Goal: Browse casually: Explore the website without a specific task or goal

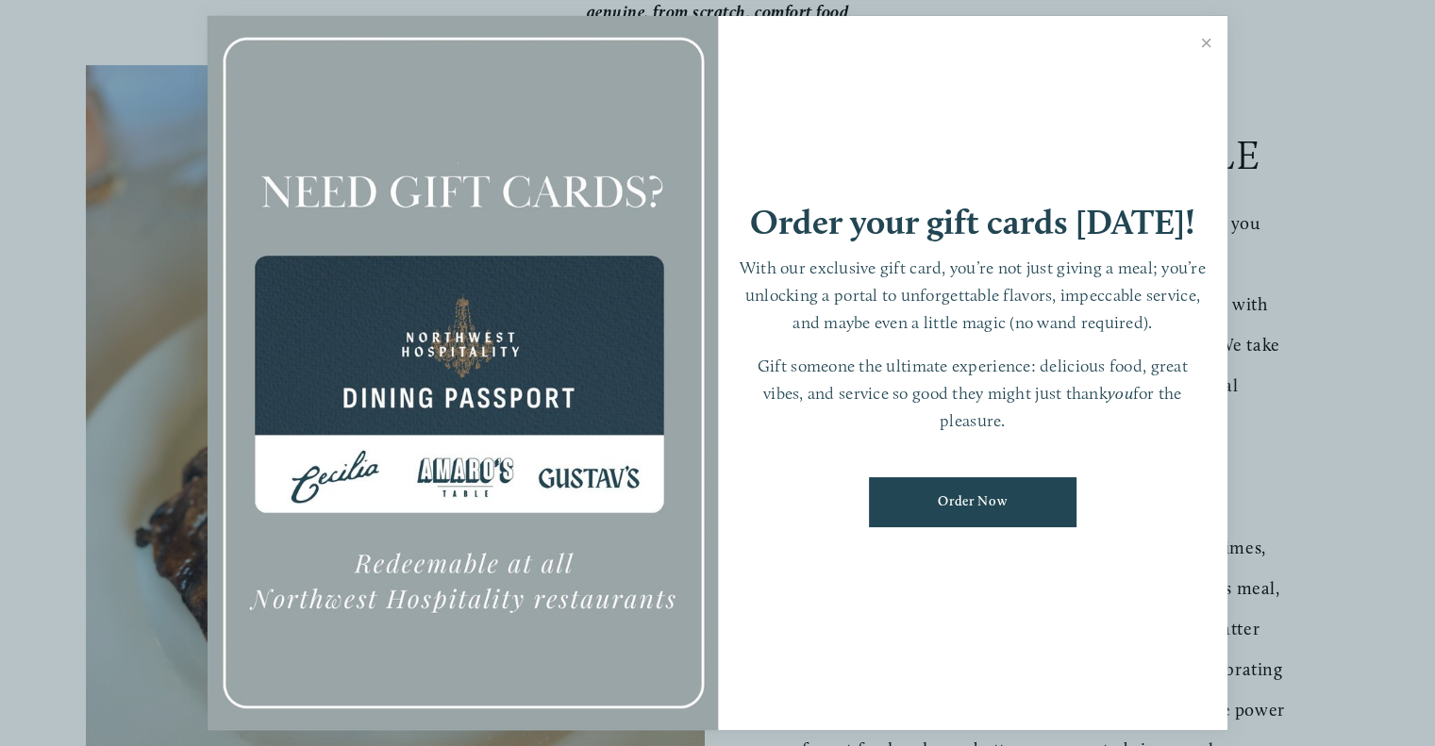
scroll to position [566, 0]
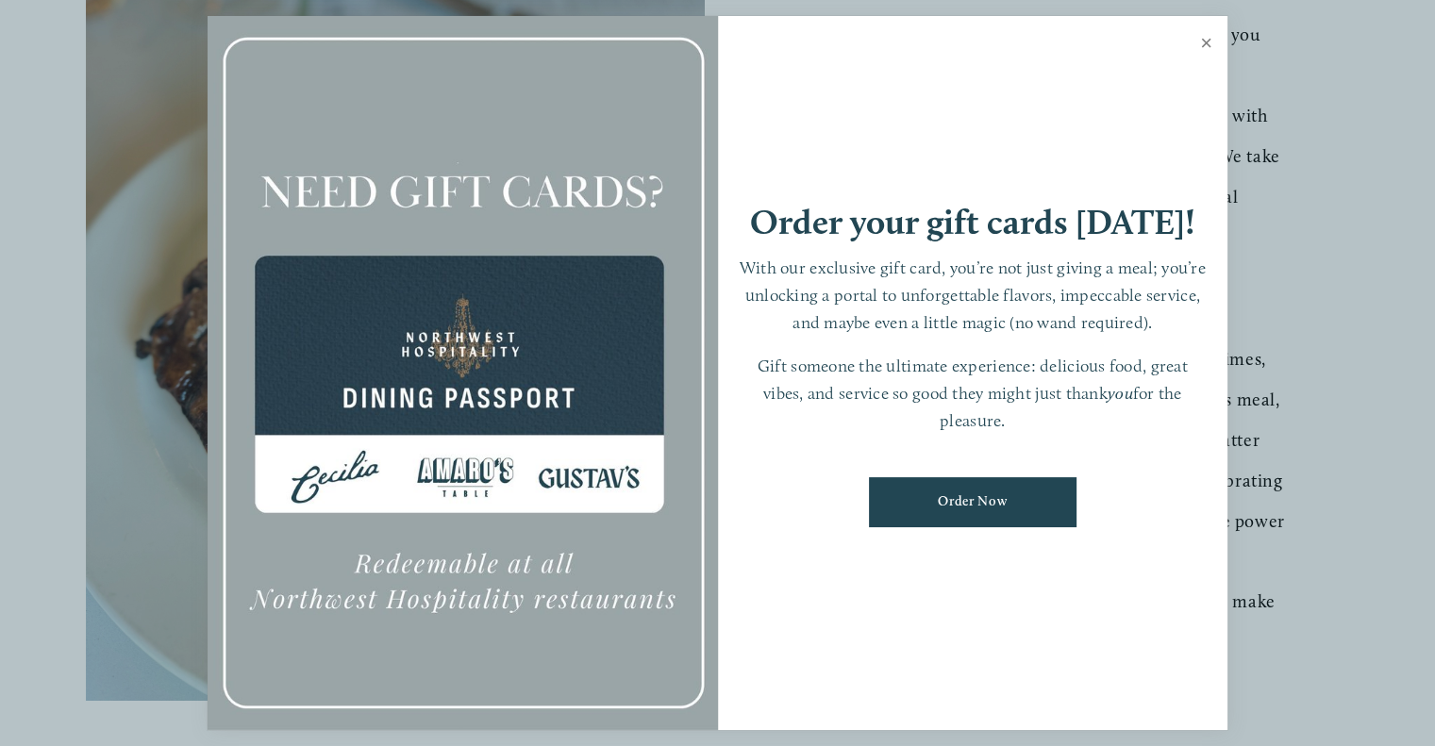
click at [1204, 42] on link "Close" at bounding box center [1206, 45] width 37 height 53
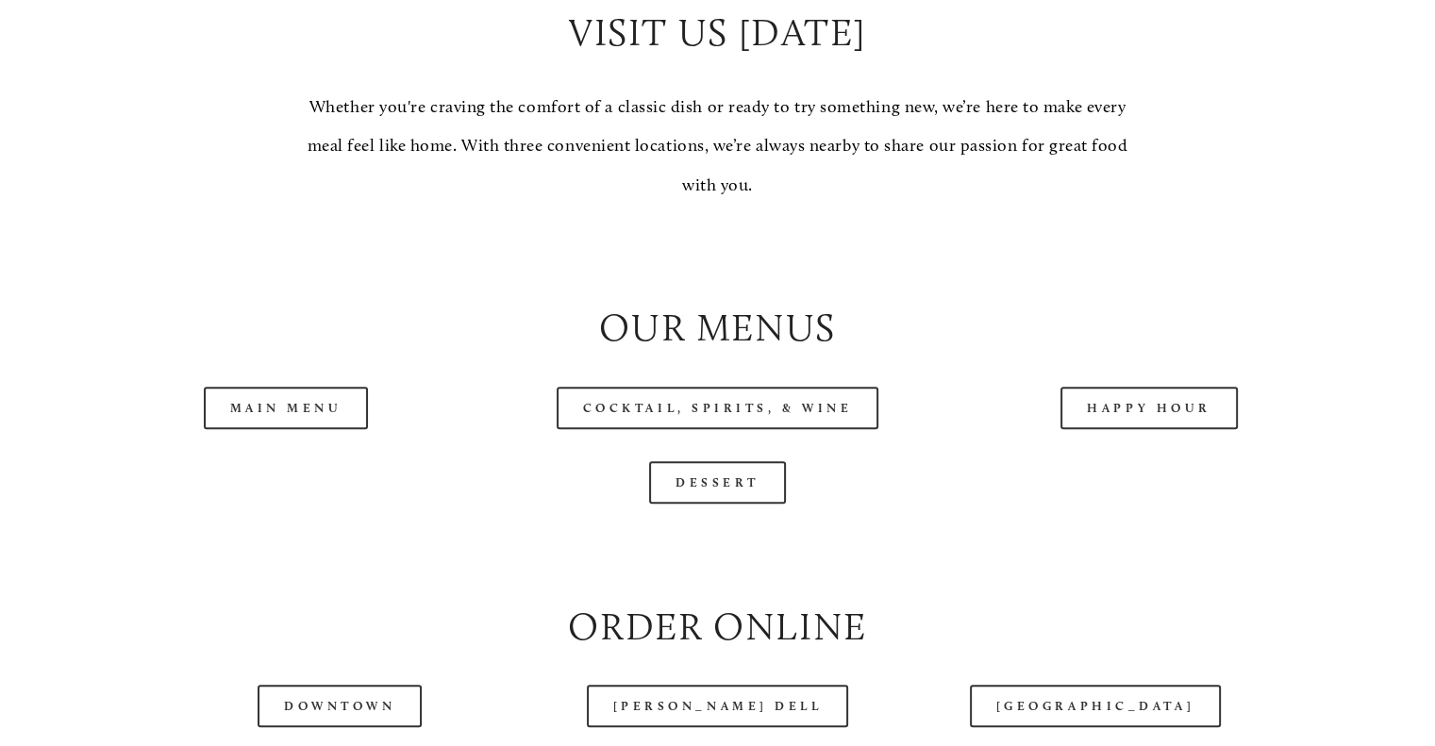
scroll to position [1793, 0]
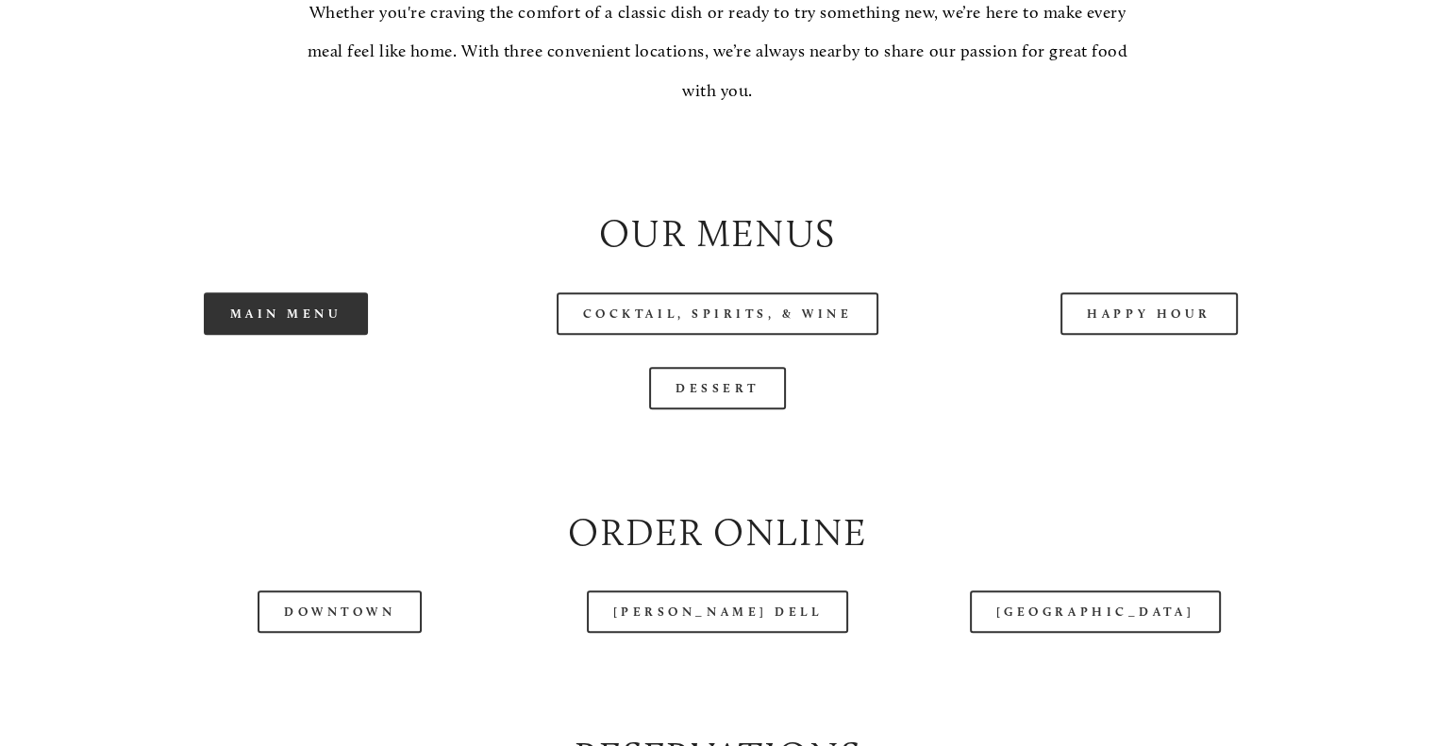
click at [313, 335] on link "Main Menu" at bounding box center [286, 314] width 165 height 42
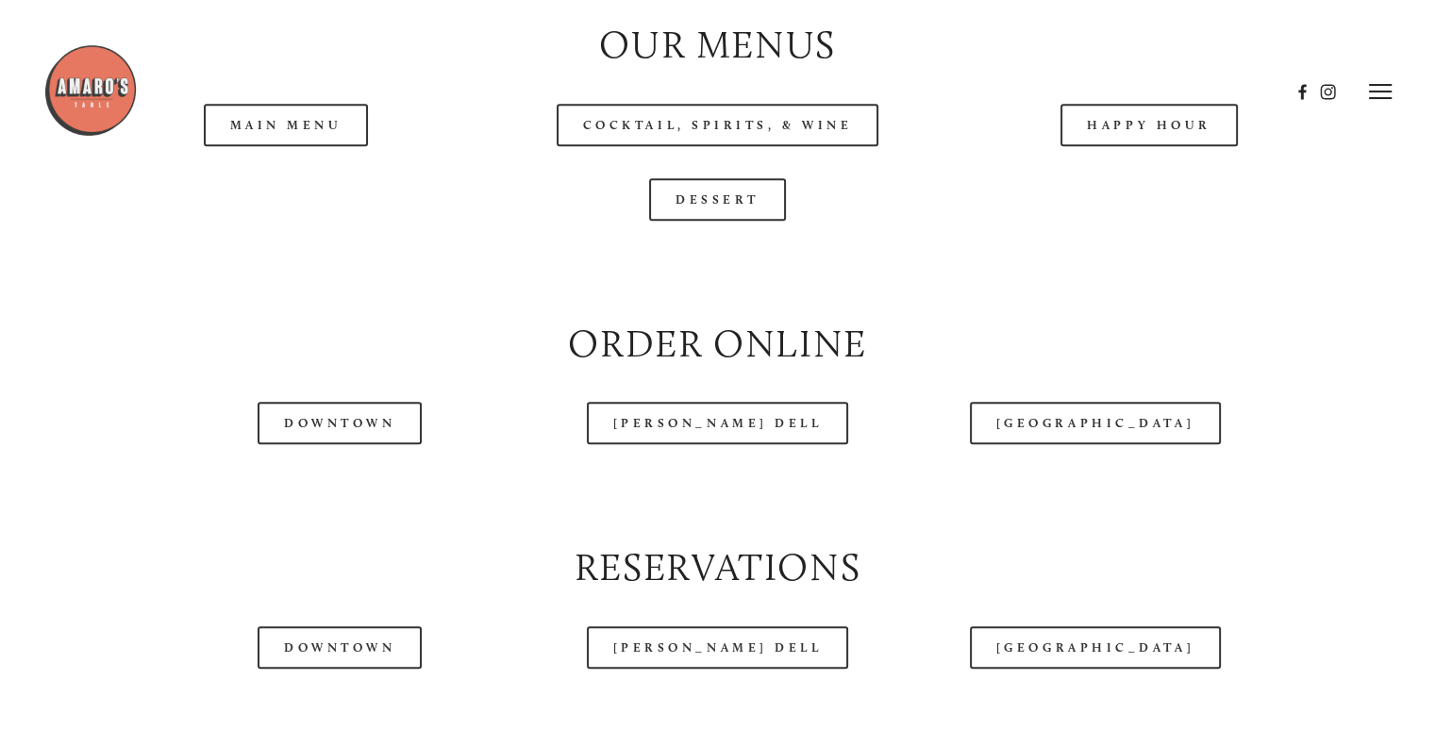
scroll to position [1887, 0]
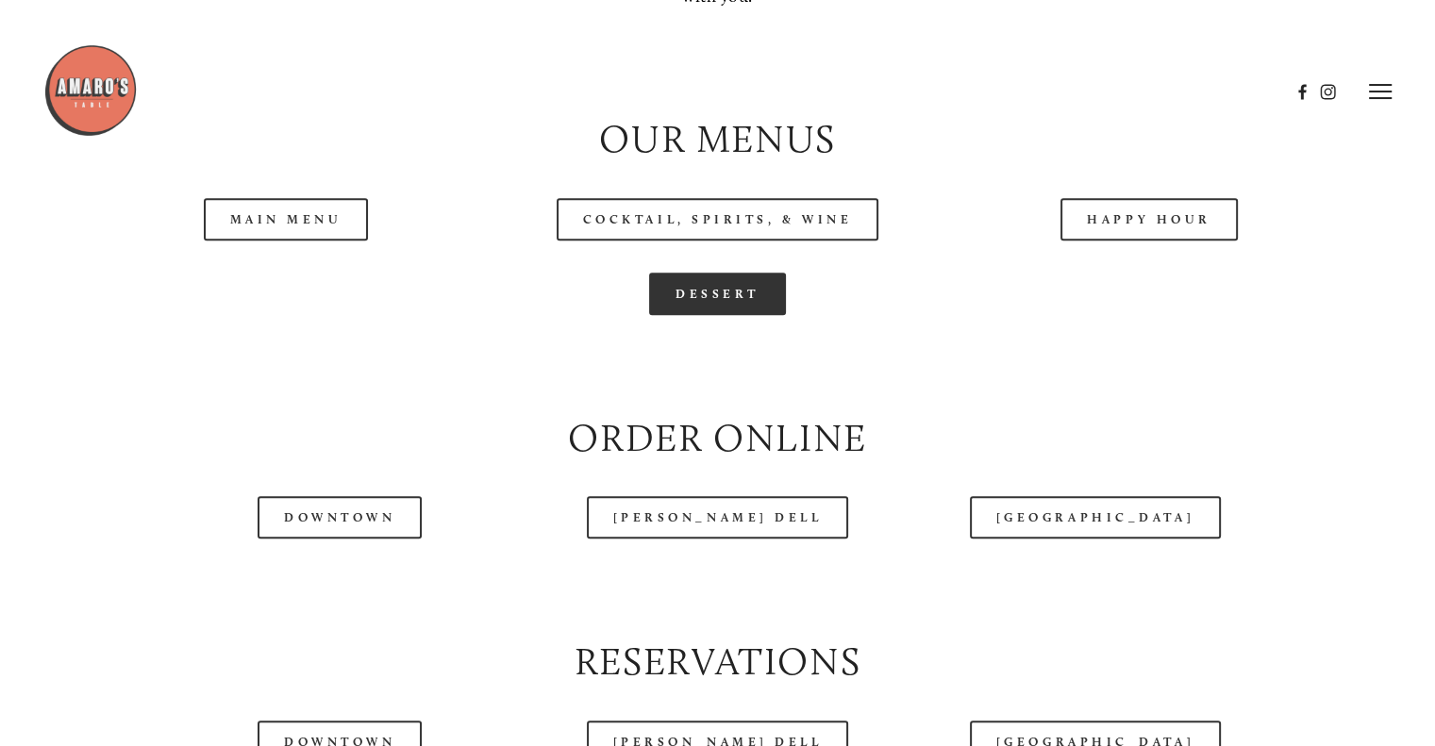
click at [732, 315] on link "Dessert" at bounding box center [717, 294] width 137 height 42
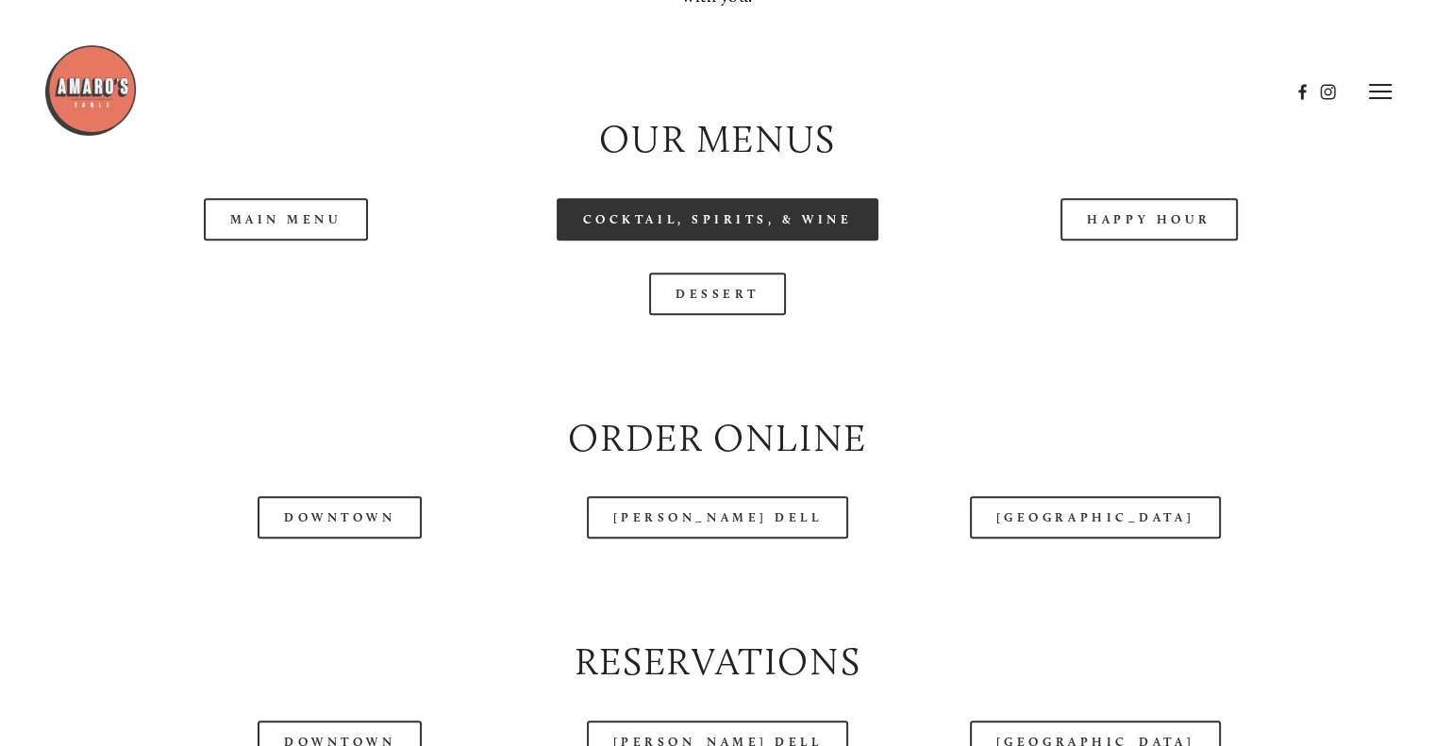
click at [812, 241] on link "Cocktail, Spirits, & Wine" at bounding box center [718, 219] width 323 height 42
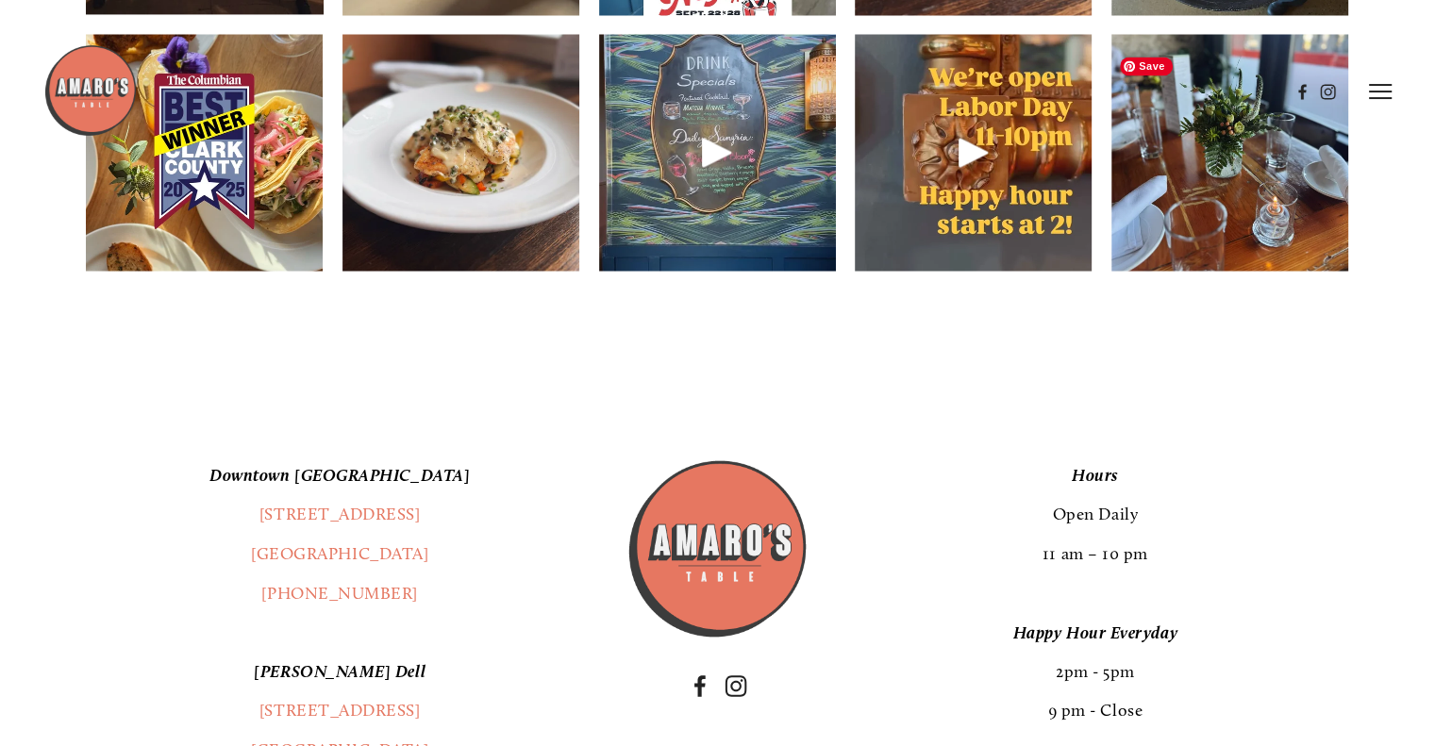
scroll to position [2736, 0]
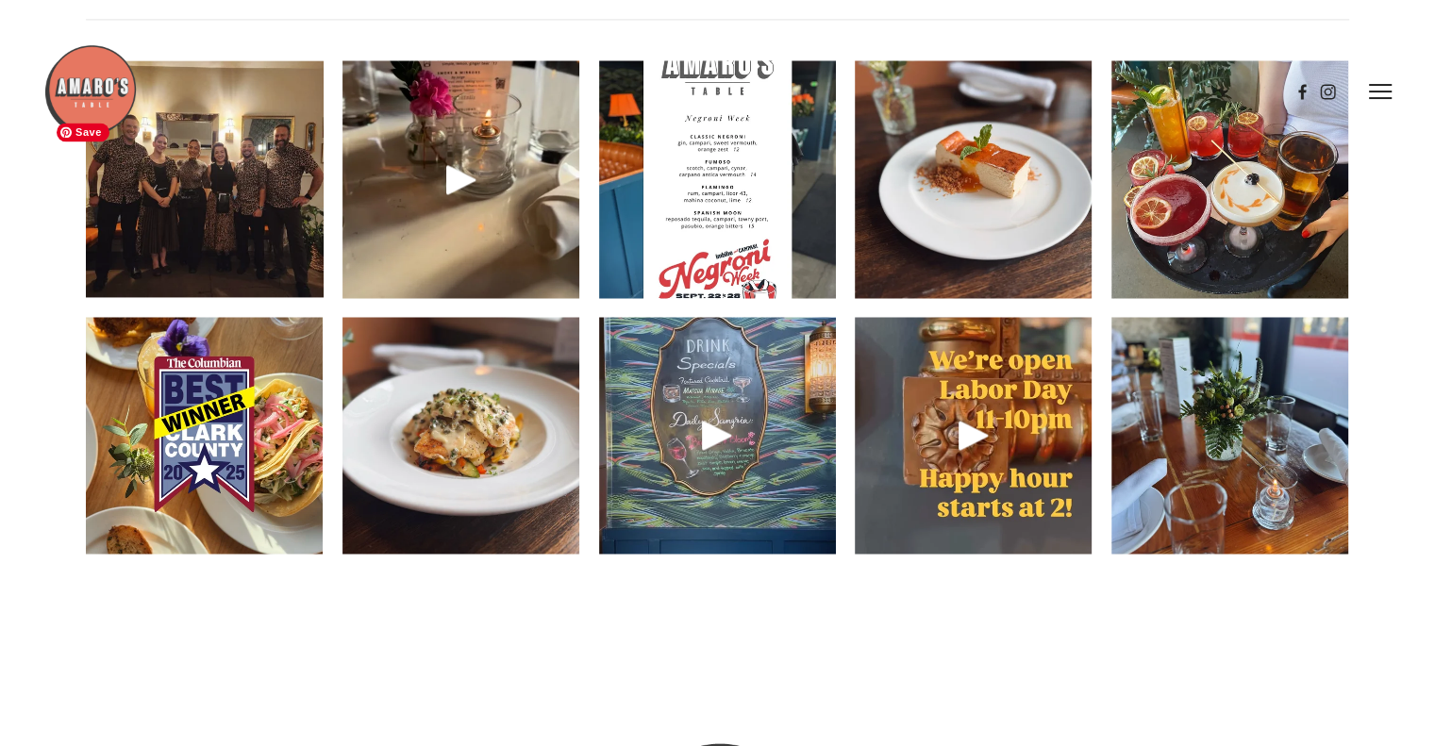
click at [212, 252] on img at bounding box center [204, 178] width 316 height 237
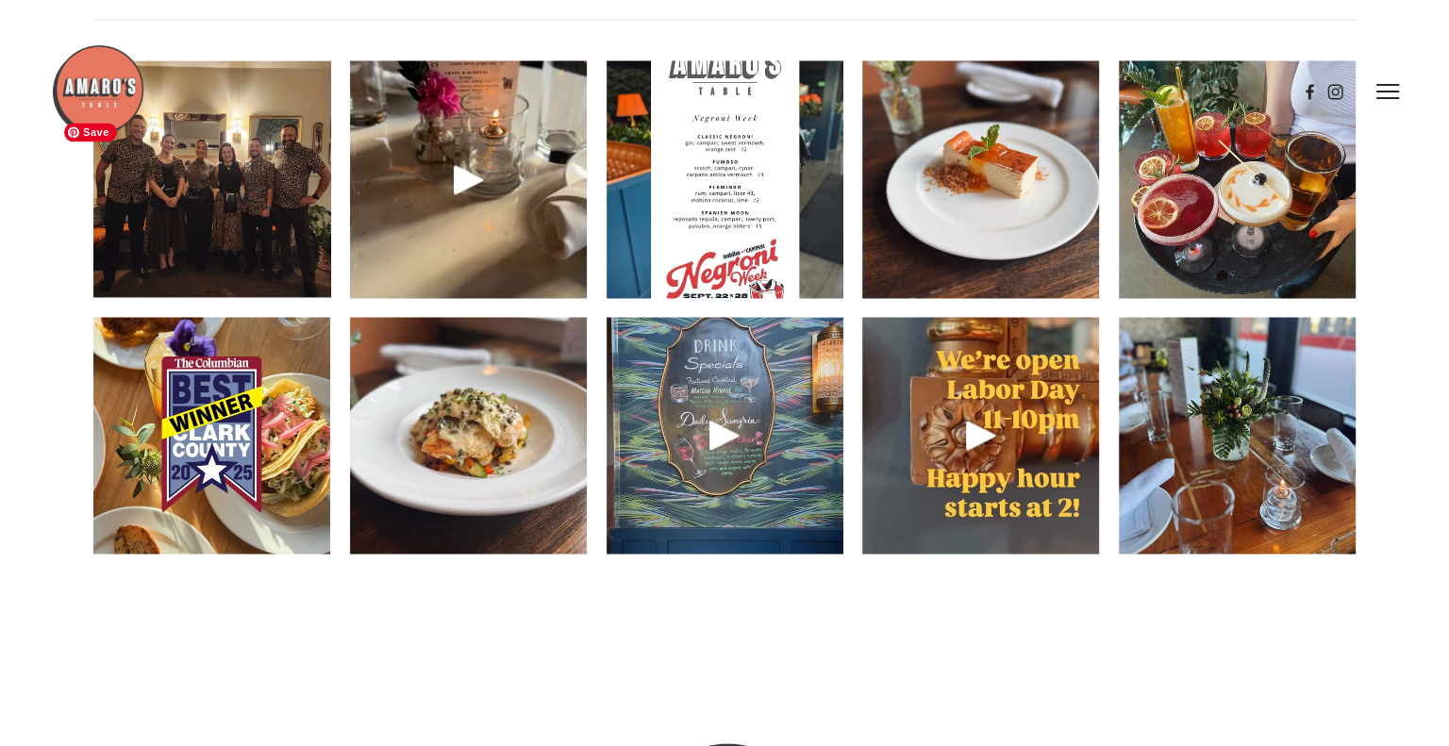
scroll to position [2697, 0]
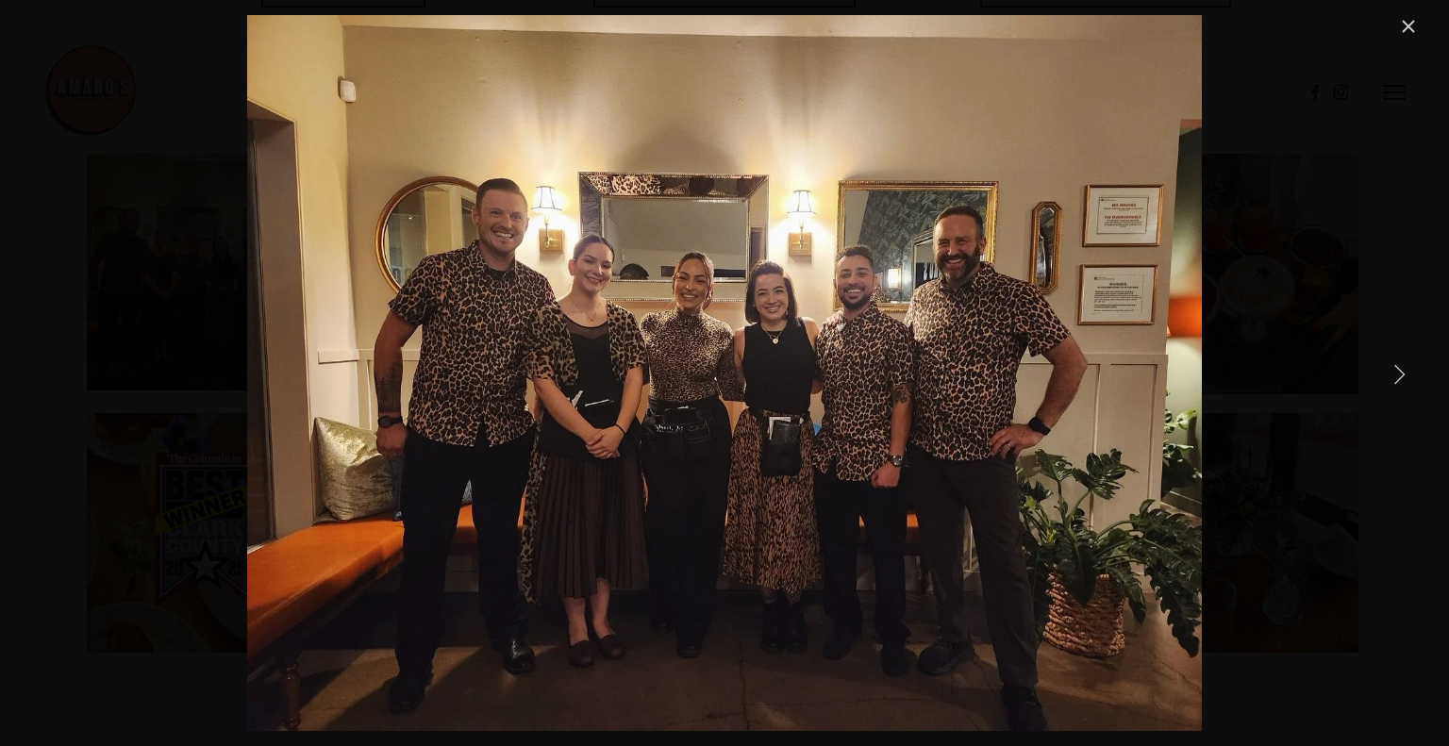
click at [1387, 365] on link "Next Item" at bounding box center [1400, 374] width 42 height 42
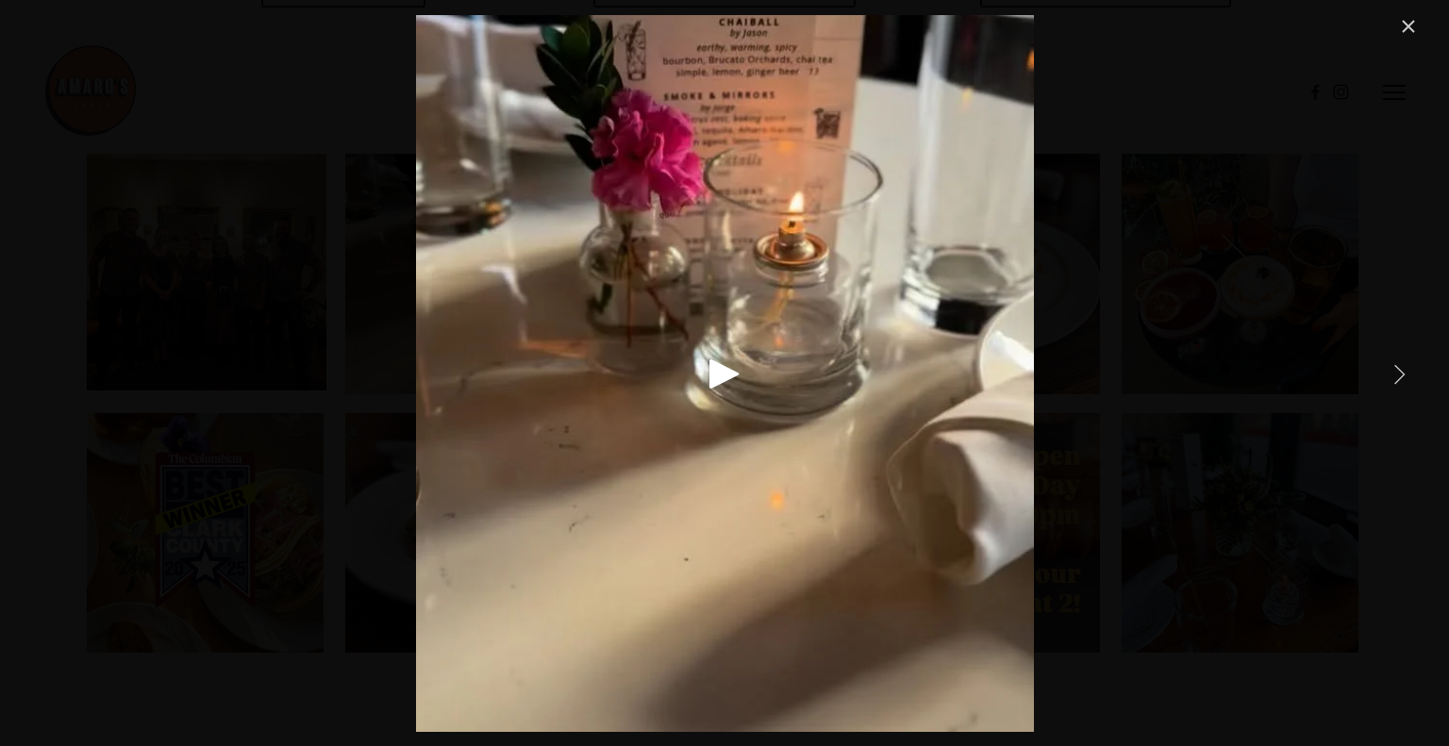
click at [1387, 365] on link "Next Item" at bounding box center [1400, 374] width 42 height 42
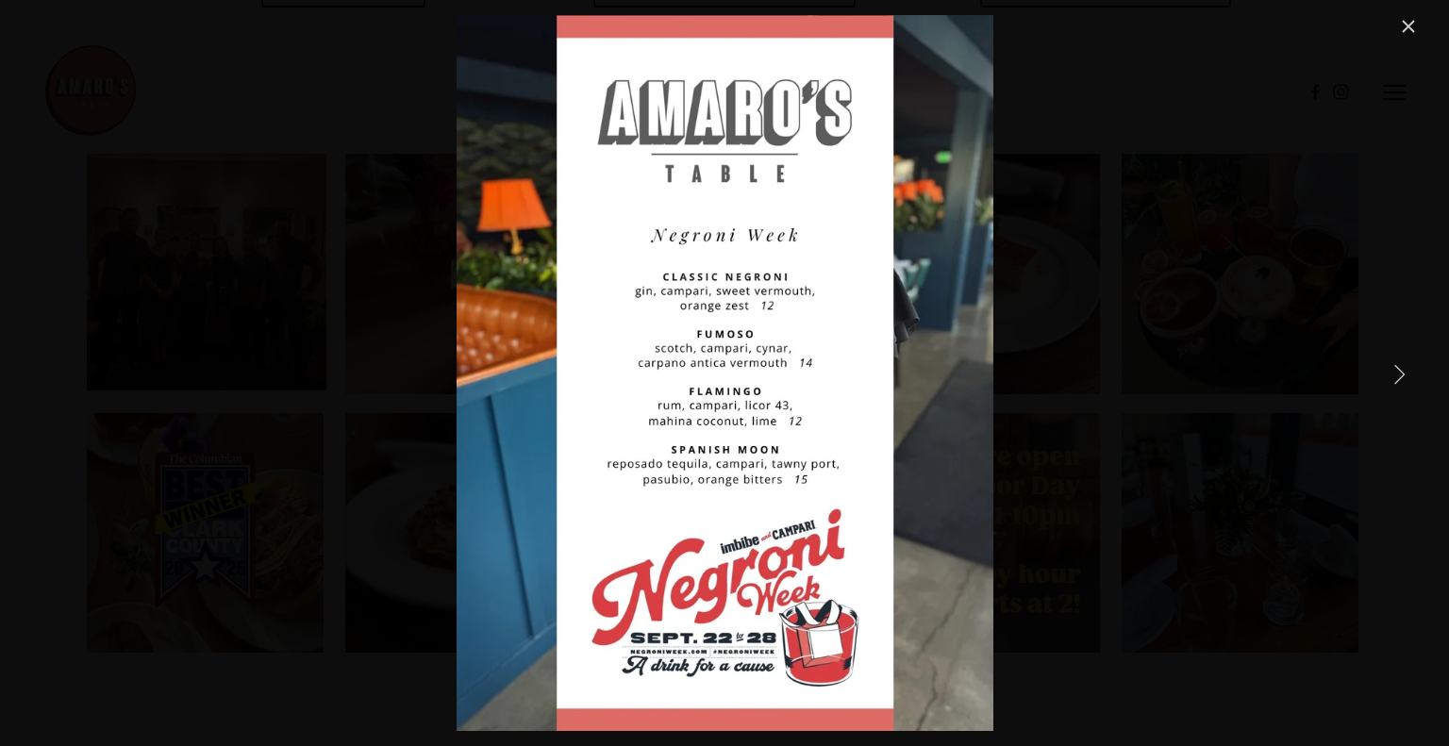
click at [1387, 365] on link "Next Item" at bounding box center [1400, 374] width 42 height 42
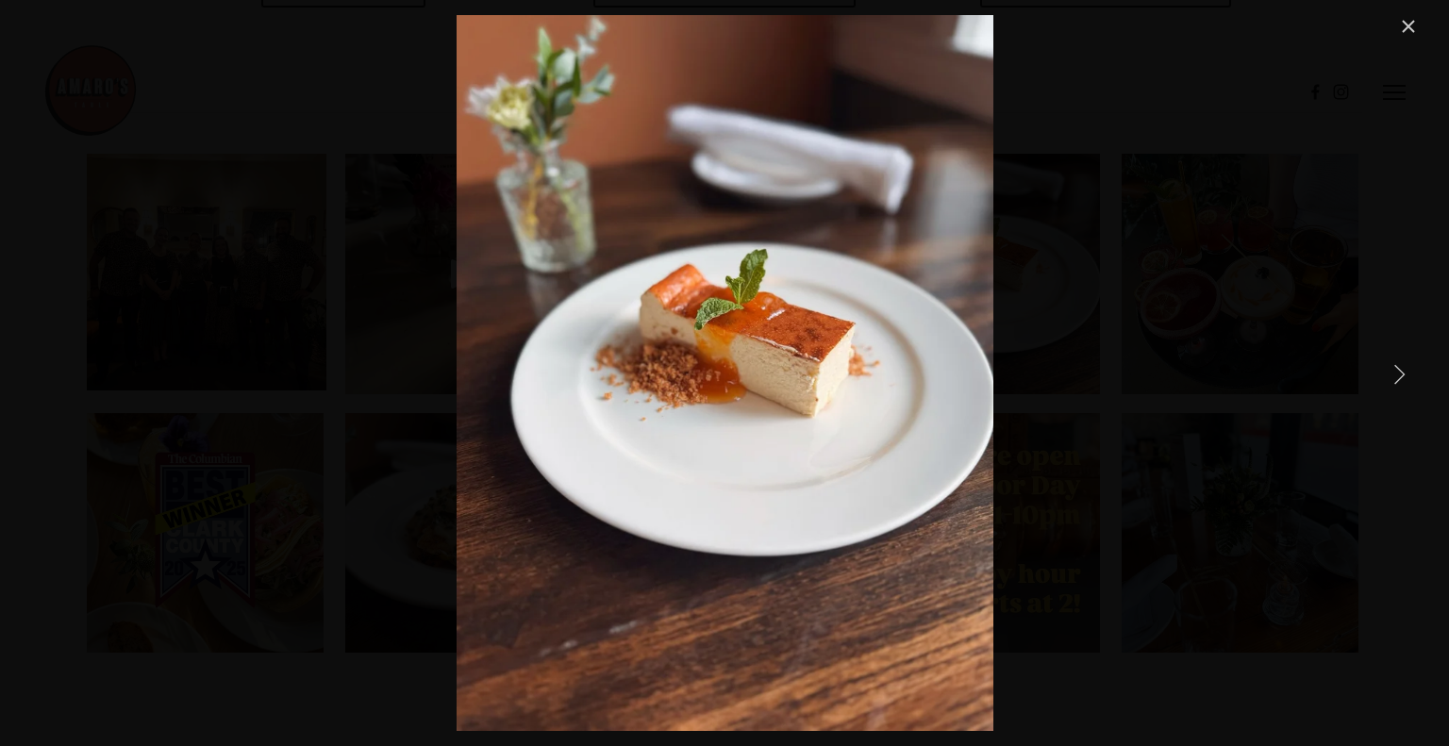
click at [1387, 365] on link "Next Item" at bounding box center [1400, 374] width 42 height 42
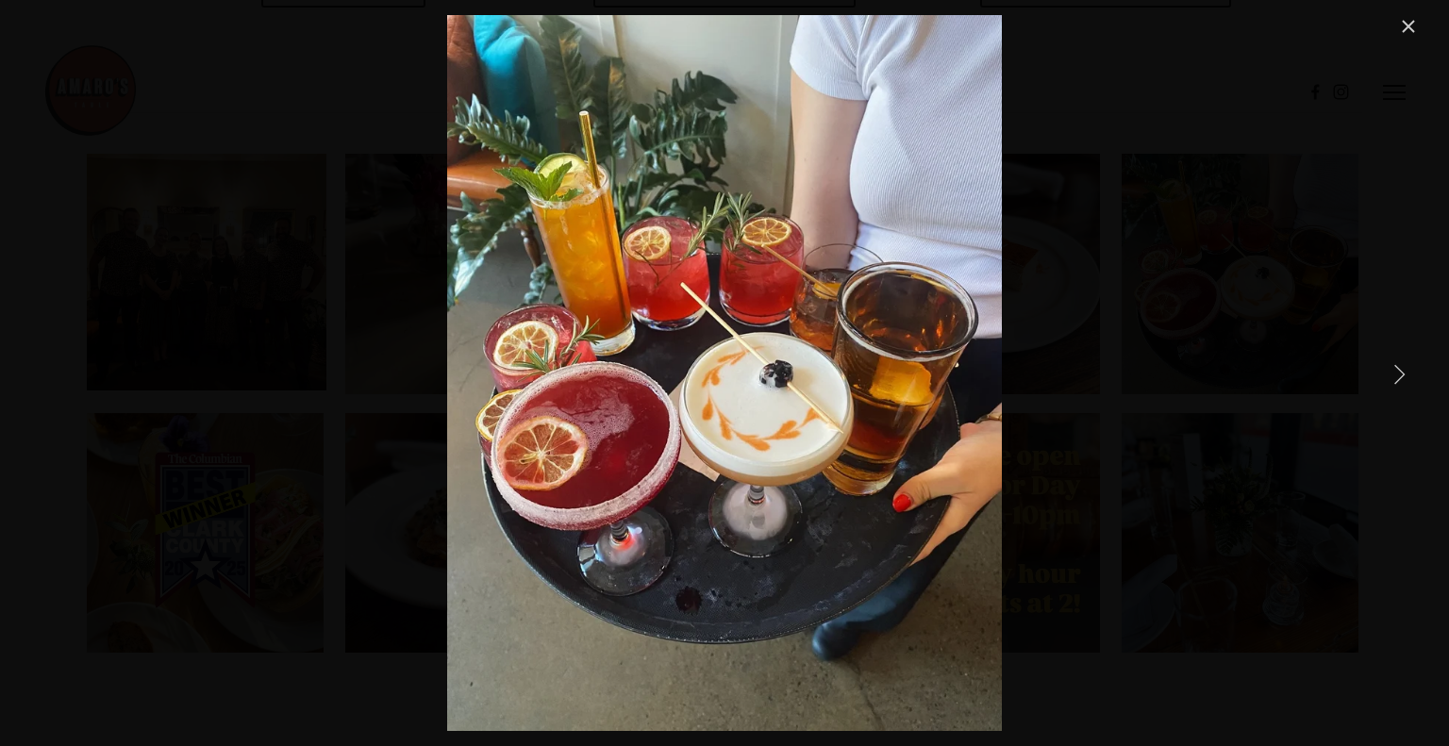
click at [1387, 365] on link "Next Item" at bounding box center [1400, 374] width 42 height 42
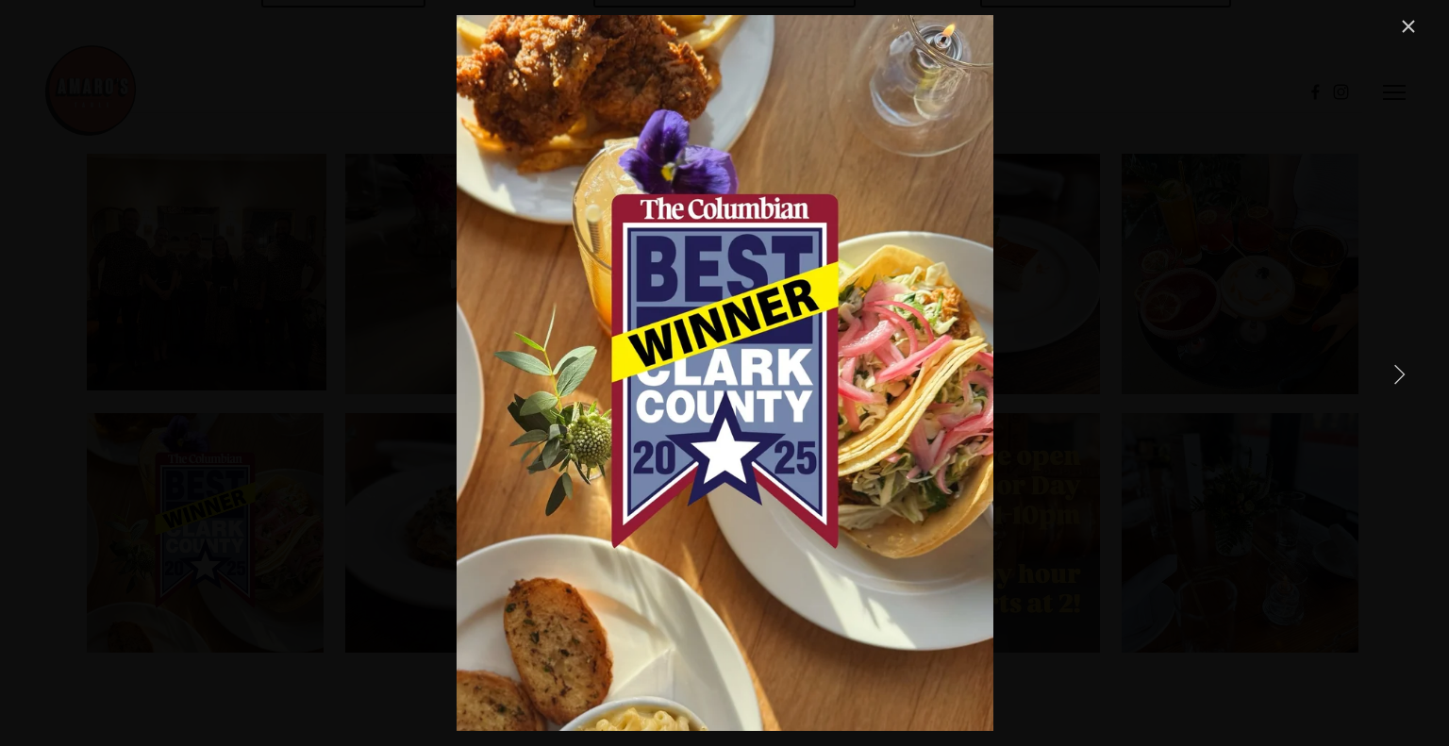
click at [1387, 365] on link "Next Item" at bounding box center [1400, 374] width 42 height 42
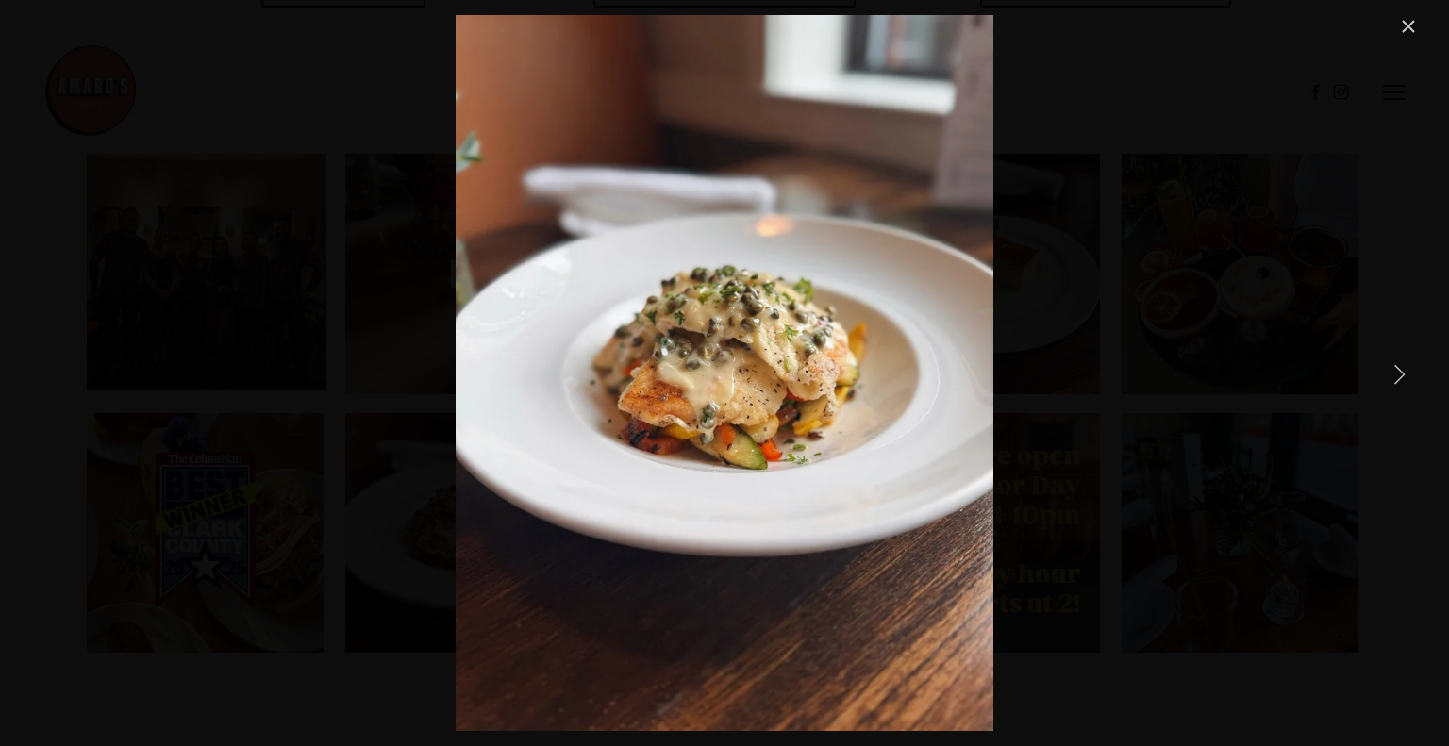
click at [1387, 365] on link "Next Item" at bounding box center [1400, 374] width 42 height 42
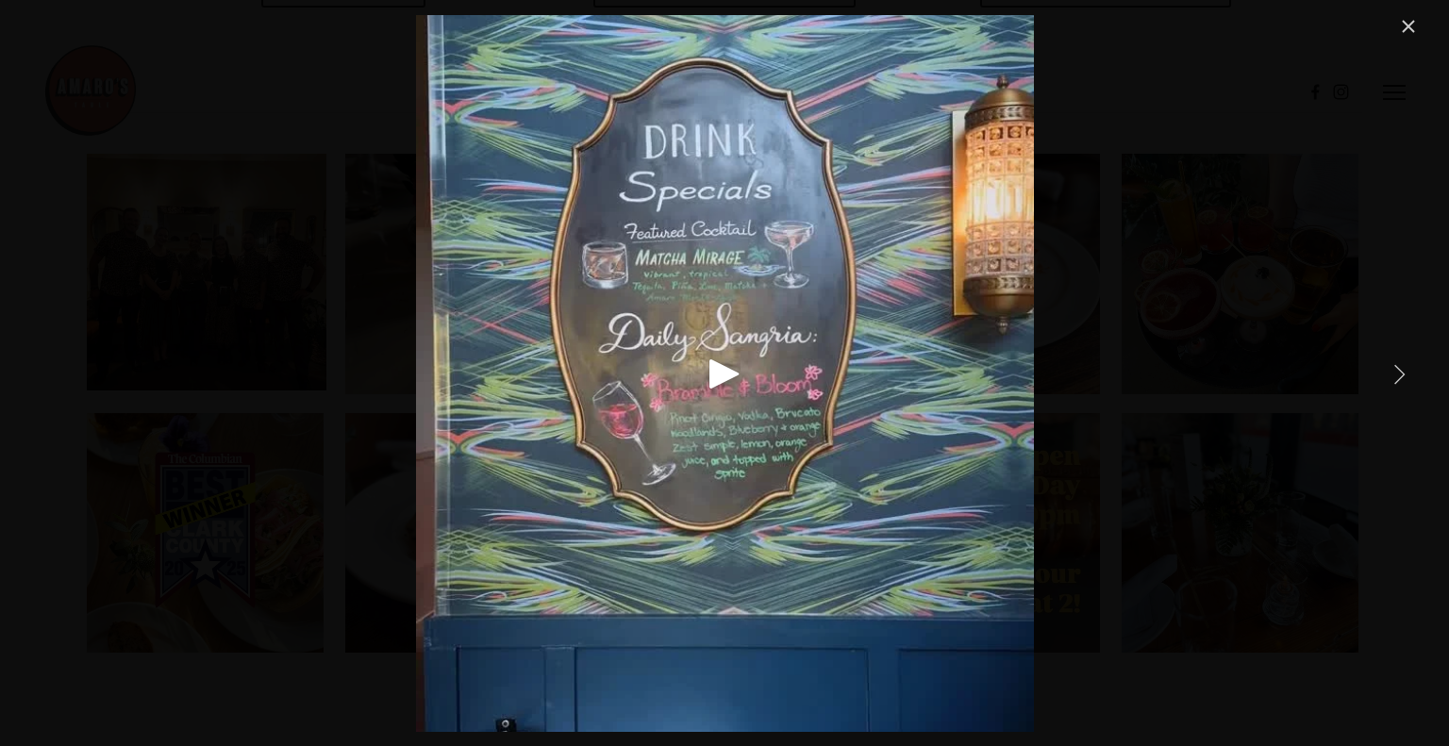
click at [1387, 365] on link "Next Item" at bounding box center [1400, 374] width 42 height 42
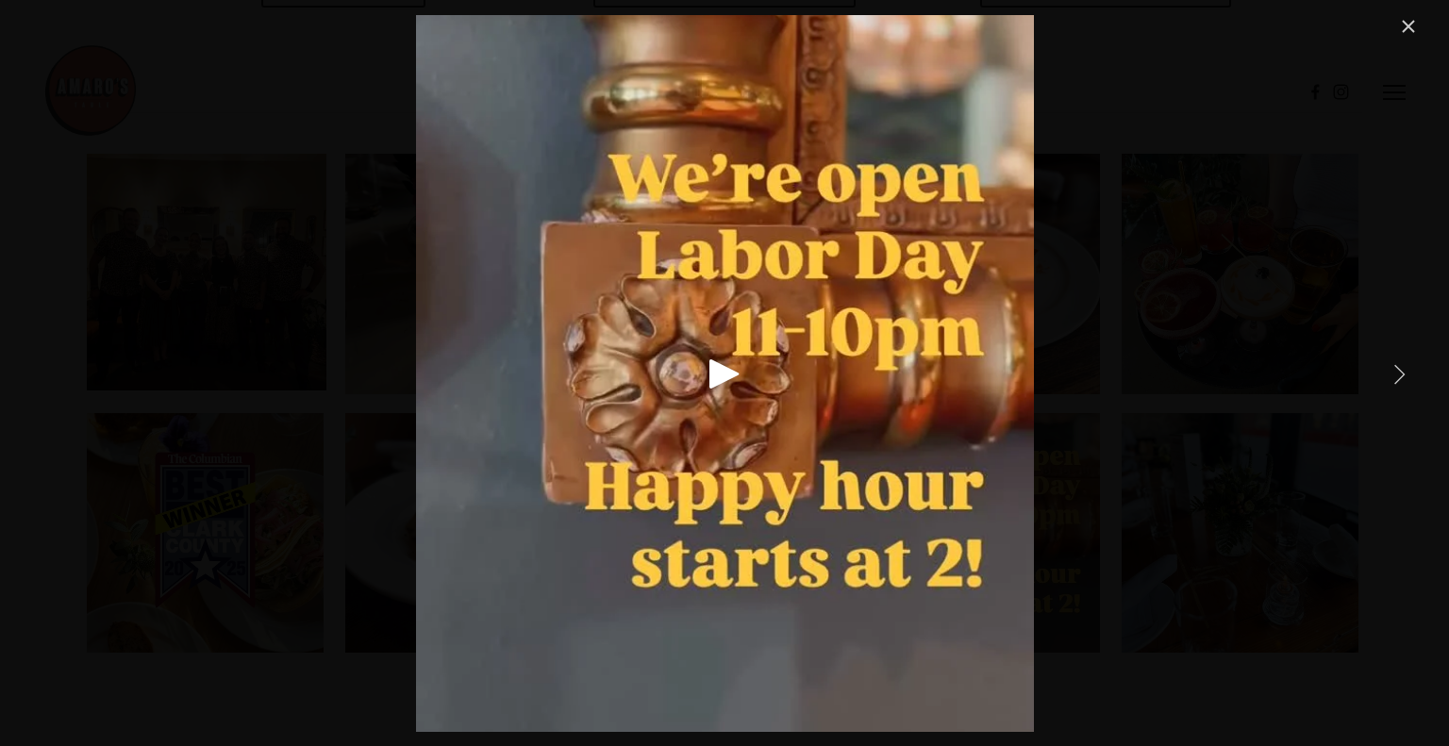
click at [1387, 365] on link "Next Item" at bounding box center [1400, 374] width 42 height 42
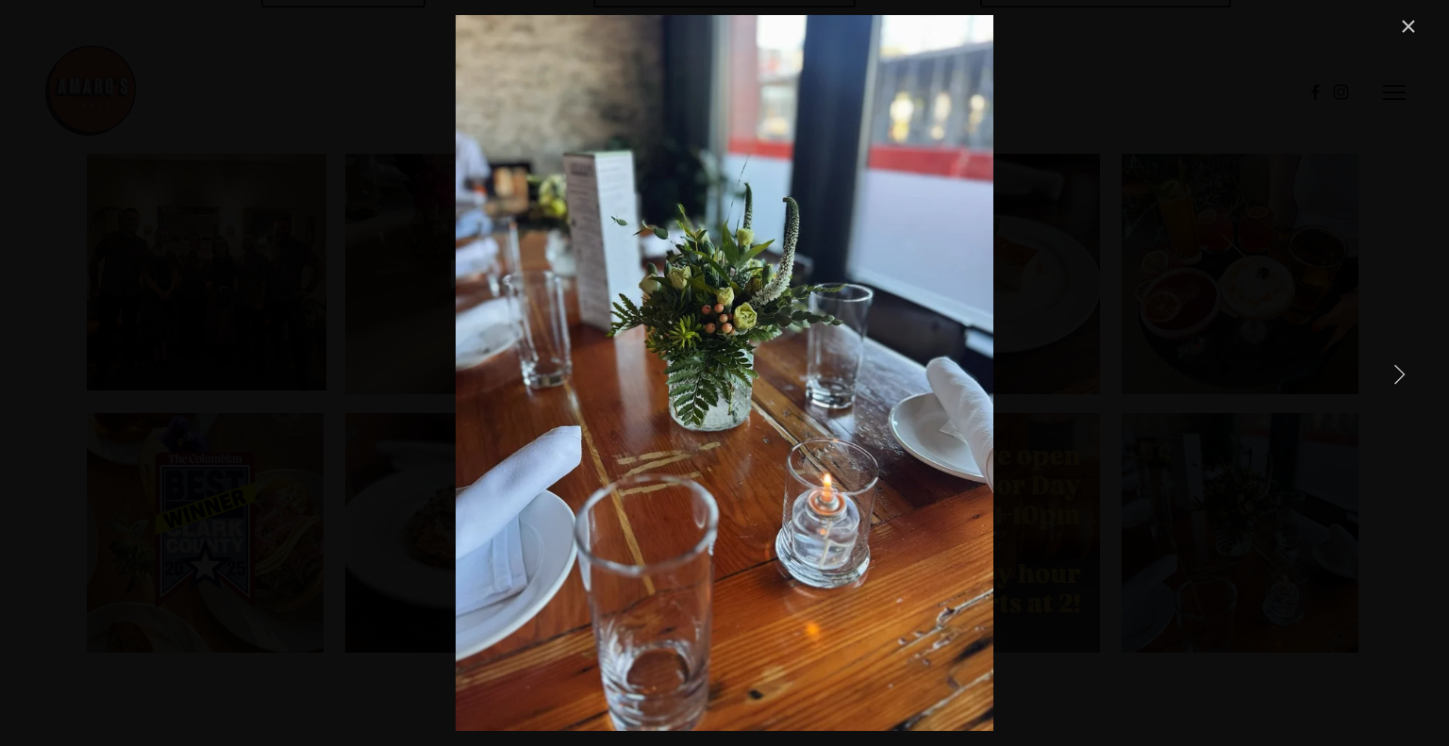
click at [1387, 365] on link "Next Item" at bounding box center [1400, 374] width 42 height 42
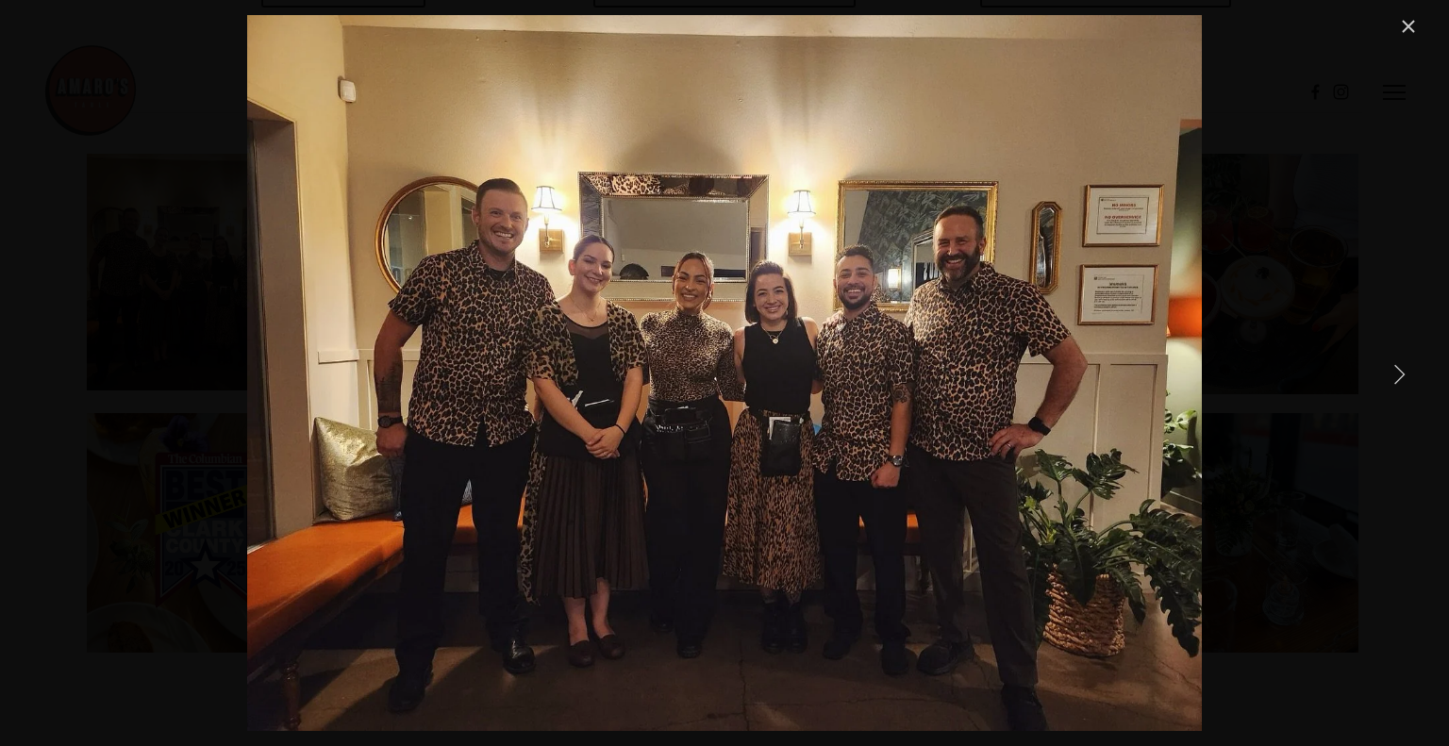
click at [1409, 25] on link "Close" at bounding box center [1408, 26] width 23 height 23
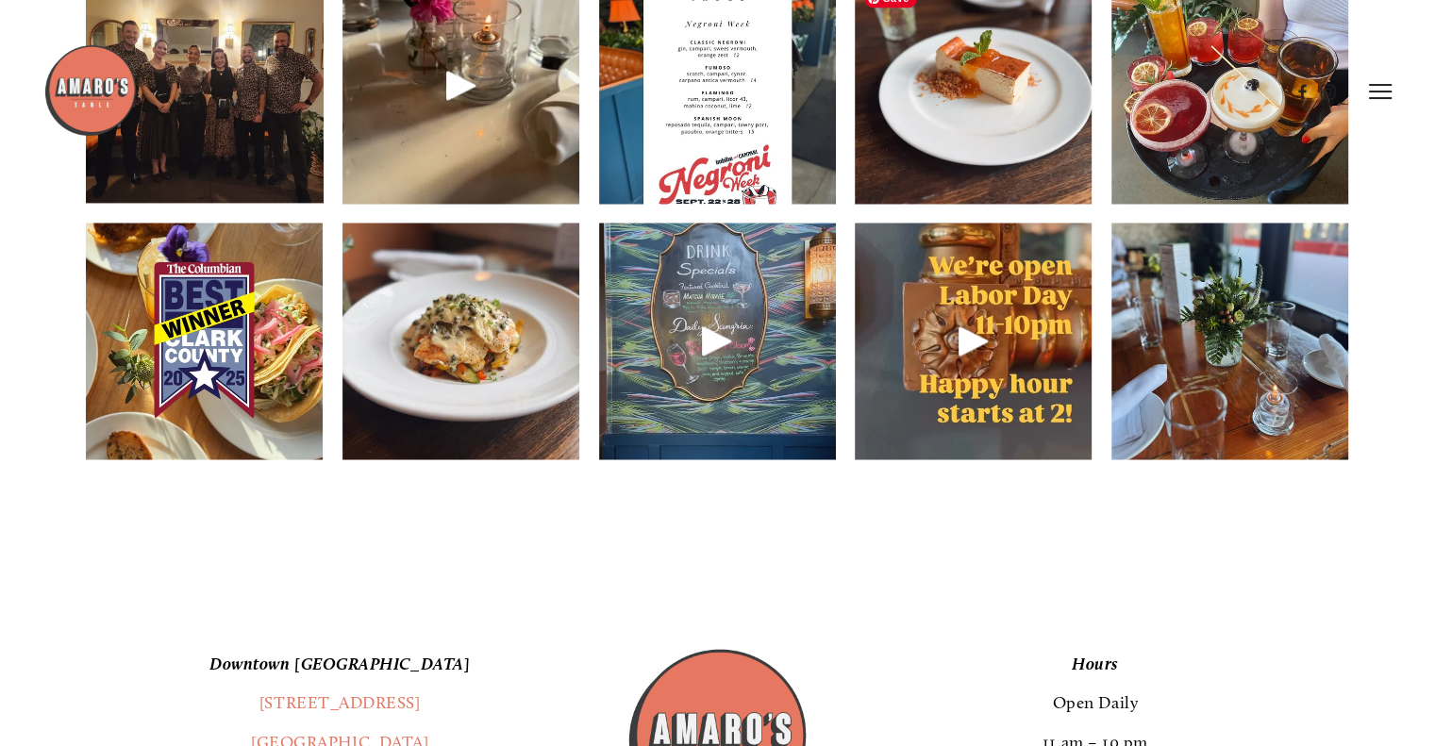
scroll to position [2170, 0]
